Goal: Connect with others: Share content

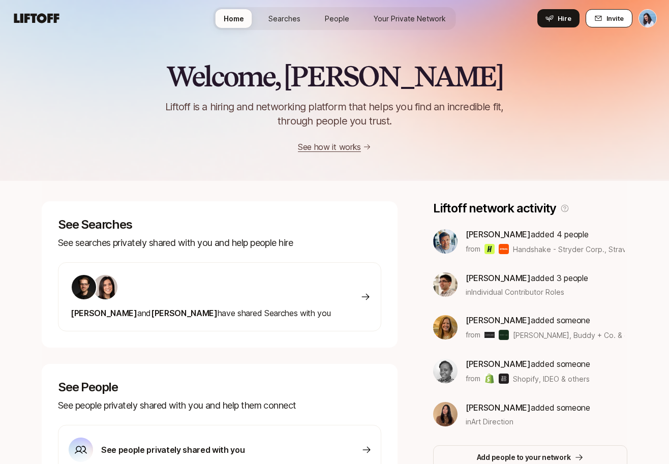
click at [606, 19] on button "Invite" at bounding box center [609, 18] width 47 height 18
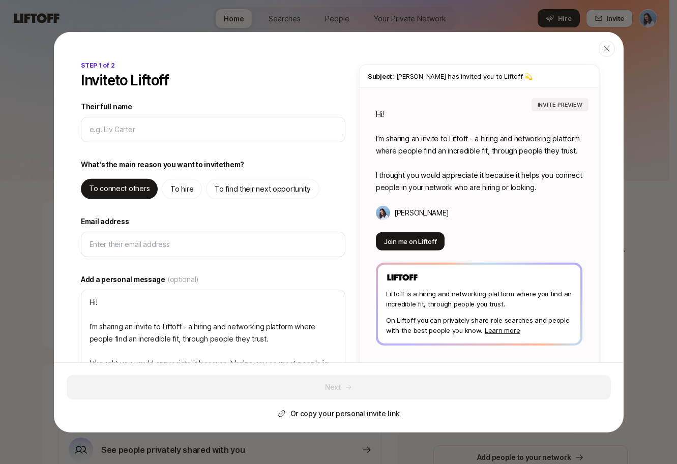
type textarea "x"
click at [190, 187] on p "To hire" at bounding box center [181, 189] width 23 height 12
type textarea "Hi! I’m sharing an invite to Liftoff - you can use it to hire, and find high qu…"
type textarea "x"
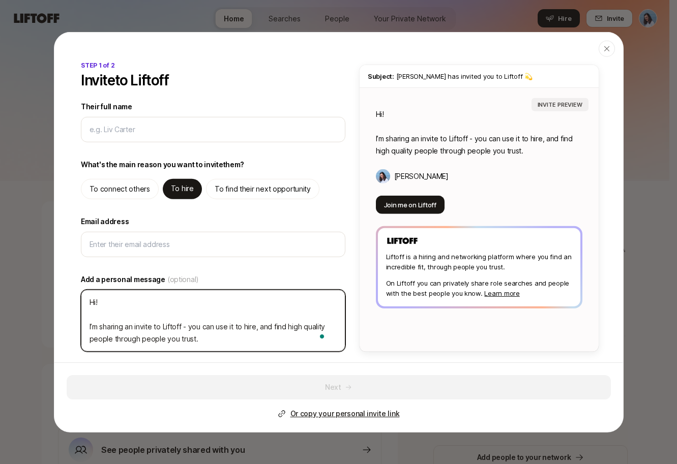
drag, startPoint x: 200, startPoint y: 338, endPoint x: 84, endPoint y: 326, distance: 116.6
click at [84, 326] on textarea "Hi! I’m sharing an invite to Liftoff - you can use it to hire, and find high qu…" at bounding box center [213, 320] width 264 height 62
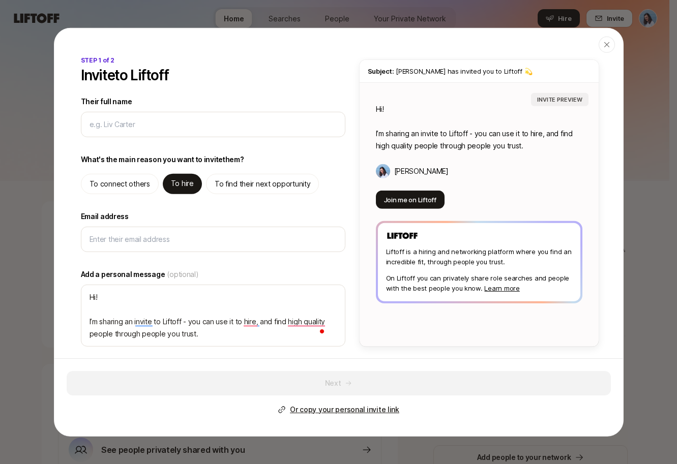
scroll to position [1, 0]
click at [597, 360] on div "Next Or copy your personal invite link" at bounding box center [338, 394] width 569 height 70
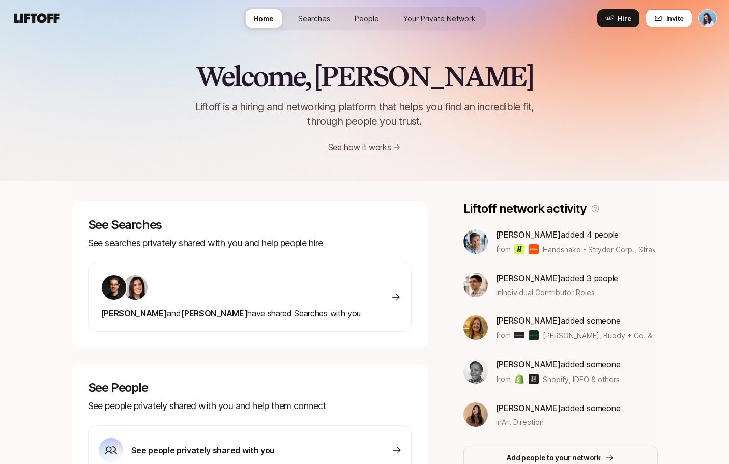
click at [362, 16] on span "People" at bounding box center [366, 18] width 24 height 11
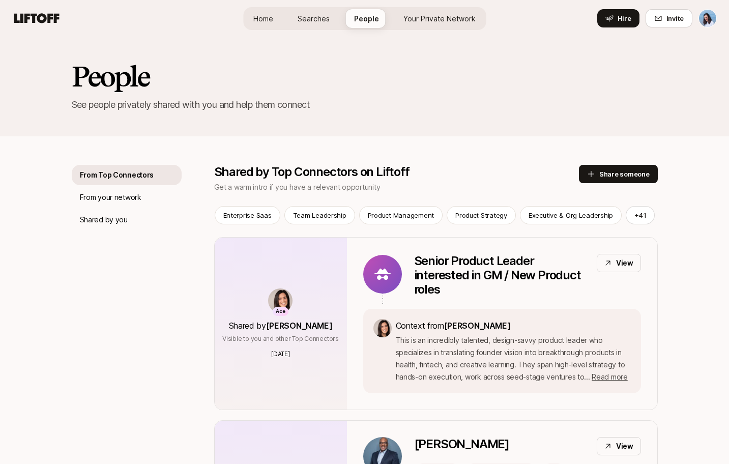
click at [431, 11] on link "Your Private Network" at bounding box center [439, 18] width 88 height 19
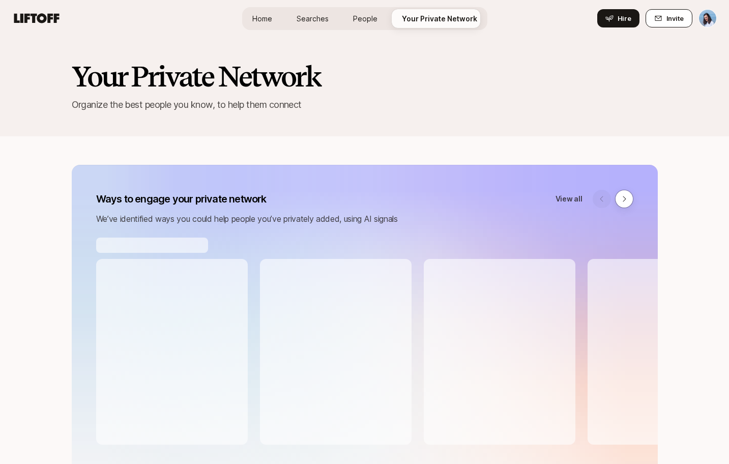
click at [664, 12] on button "Invite" at bounding box center [668, 18] width 47 height 18
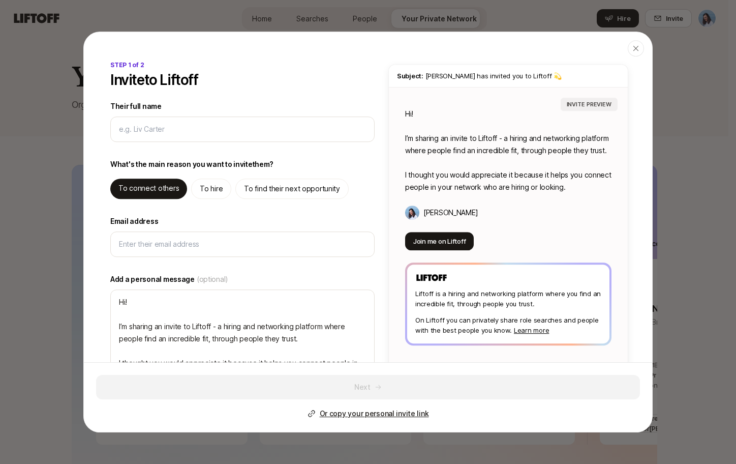
type textarea "x"
